Goal: Task Accomplishment & Management: Manage account settings

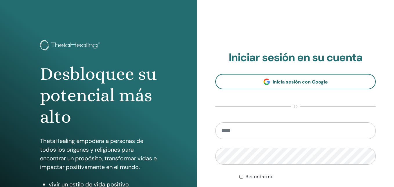
click at [240, 119] on section "Iniciar sesión en su cuenta Inicia sesión con Google o Recordarme Acceder" at bounding box center [295, 127] width 160 height 153
click at [239, 133] on input "email" at bounding box center [295, 130] width 160 height 17
type input "**********"
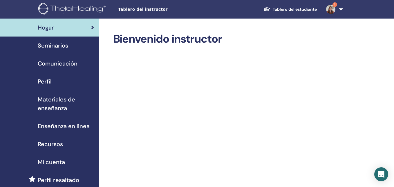
click at [63, 43] on span "Seminarios" at bounding box center [53, 45] width 30 height 9
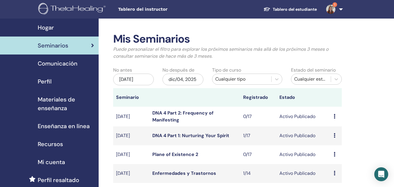
click at [333, 9] on img at bounding box center [330, 9] width 9 height 9
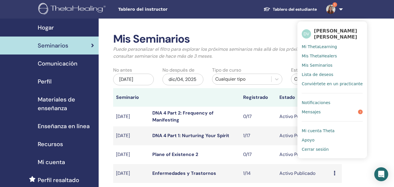
click at [338, 101] on link "Notificaciones" at bounding box center [332, 102] width 61 height 9
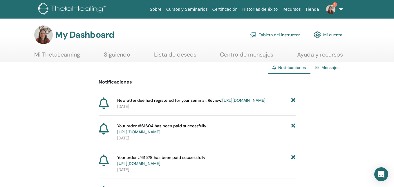
click at [249, 103] on link "https://member.thetahealing.com/instructor/seminar/374233/attendees" at bounding box center [243, 100] width 43 height 5
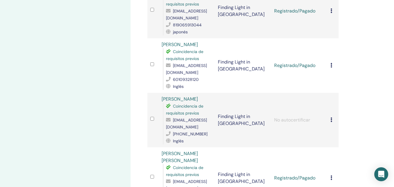
scroll to position [406, 0]
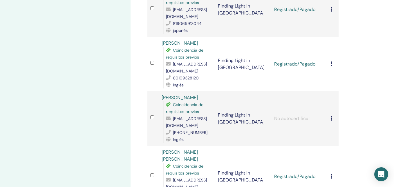
click at [331, 116] on icon at bounding box center [331, 118] width 2 height 5
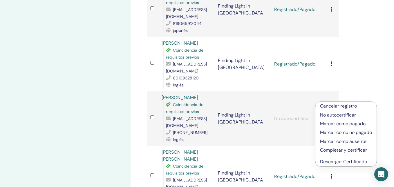
click at [338, 133] on p "Marcar como no pagado" at bounding box center [346, 132] width 52 height 7
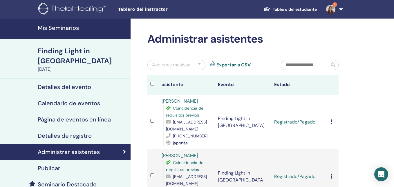
click at [330, 9] on img at bounding box center [330, 9] width 9 height 9
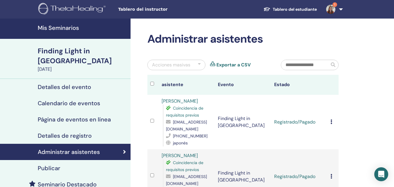
click at [332, 8] on img at bounding box center [330, 9] width 9 height 9
